Goal: Transaction & Acquisition: Purchase product/service

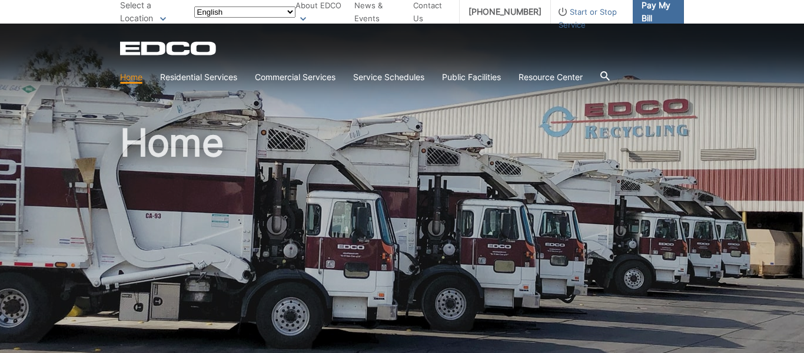
click at [642, 12] on span "Pay My Bill" at bounding box center [658, 12] width 33 height 26
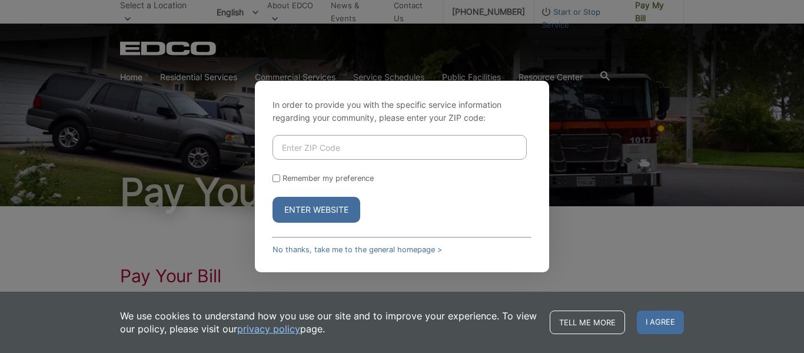
click at [343, 142] on input "Enter ZIP Code" at bounding box center [400, 147] width 254 height 25
type input "92028"
click at [280, 179] on input "Remember my preference" at bounding box center [277, 178] width 8 height 8
checkbox input "true"
click at [300, 214] on button "Enter Website" at bounding box center [317, 210] width 88 height 26
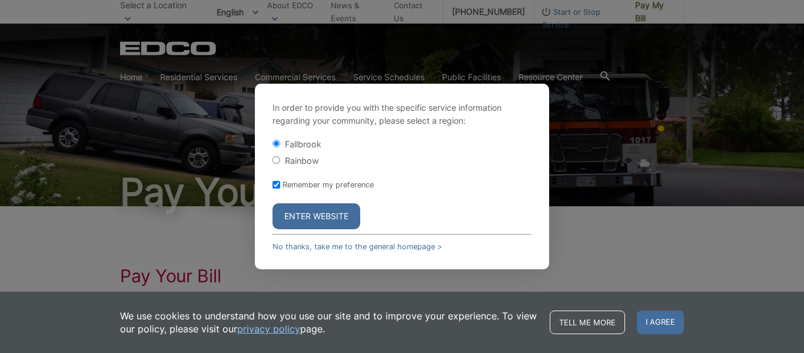
click at [316, 211] on button "Enter Website" at bounding box center [317, 216] width 88 height 26
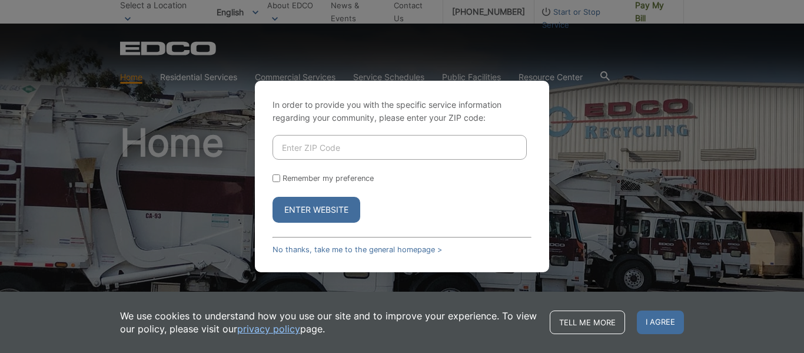
click at [332, 160] on form "Remember my preference Enter Website" at bounding box center [402, 179] width 259 height 88
click at [322, 133] on div "In order to provide you with the specific service information regarding your co…" at bounding box center [402, 176] width 294 height 191
click at [320, 142] on input "Enter ZIP Code" at bounding box center [400, 147] width 254 height 25
type input "92028"
click at [274, 176] on input "Remember my preference" at bounding box center [277, 178] width 8 height 8
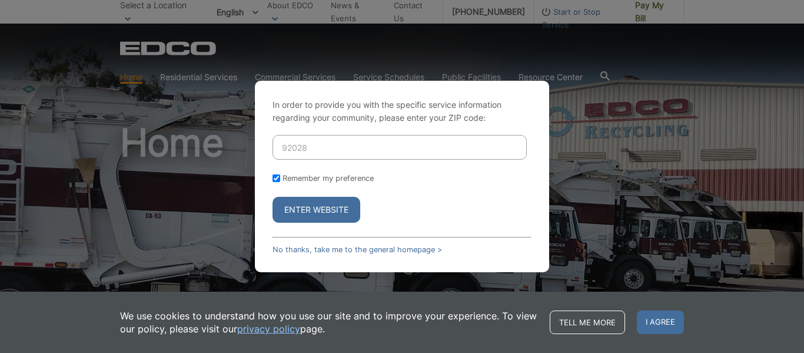
checkbox input "true"
click at [294, 207] on button "Enter Website" at bounding box center [317, 210] width 88 height 26
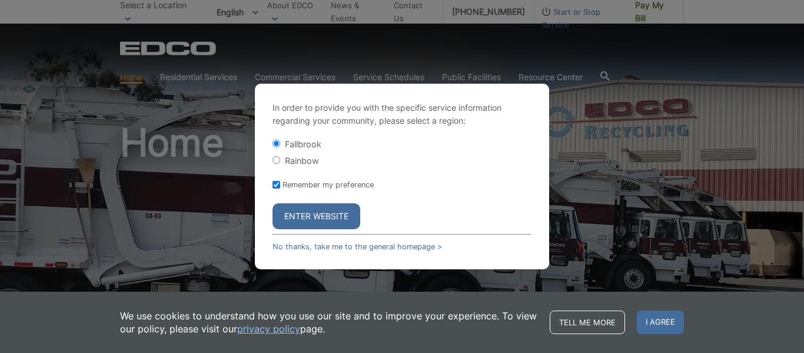
click at [294, 207] on button "Enter Website" at bounding box center [317, 216] width 88 height 26
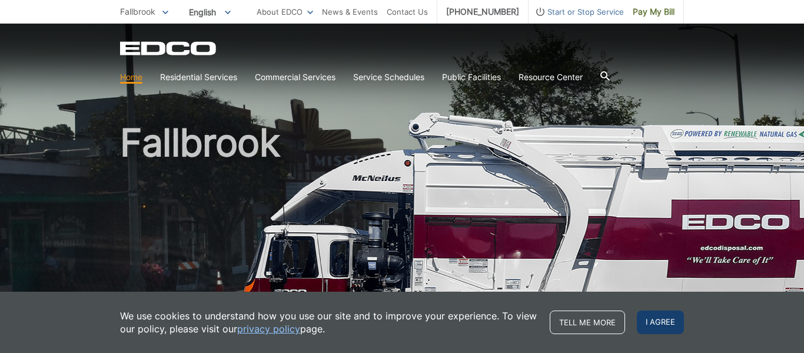
click at [662, 320] on span "I agree" at bounding box center [660, 322] width 47 height 24
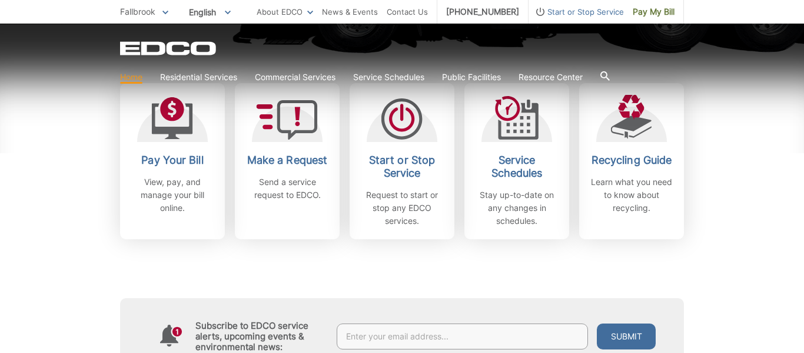
scroll to position [353, 0]
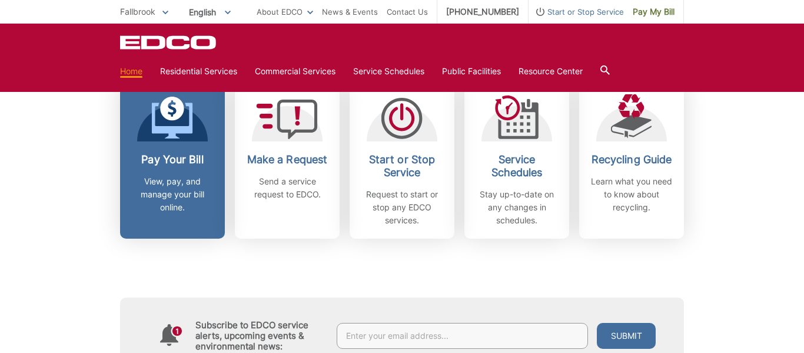
click at [172, 161] on h2 "Pay Your Bill" at bounding box center [172, 159] width 87 height 13
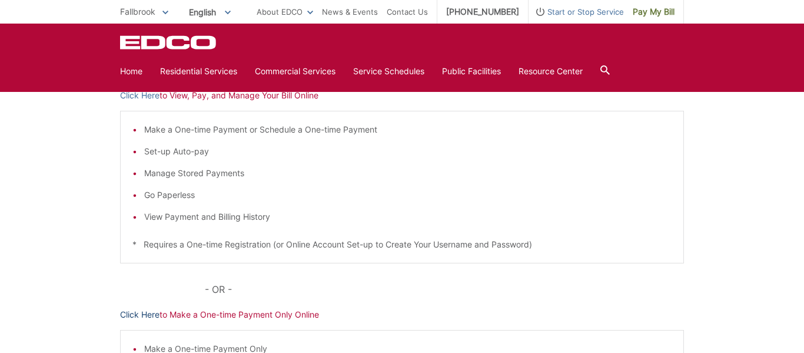
scroll to position [176, 0]
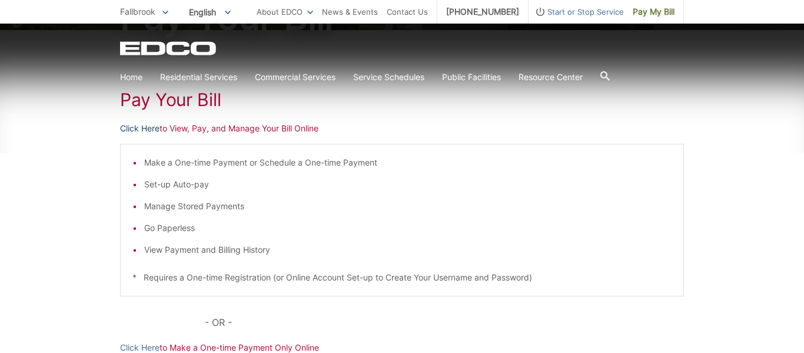
click at [145, 127] on link "Click Here" at bounding box center [139, 128] width 39 height 13
